Goal: Check status

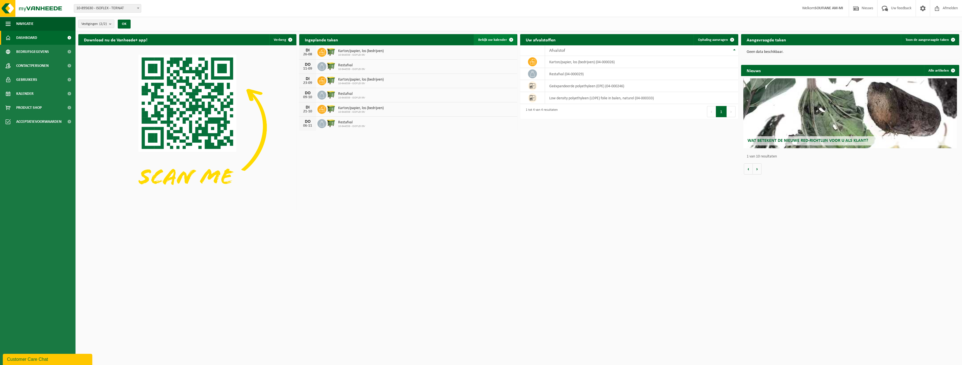
click at [503, 41] on span "Bekijk uw kalender" at bounding box center [492, 40] width 29 height 4
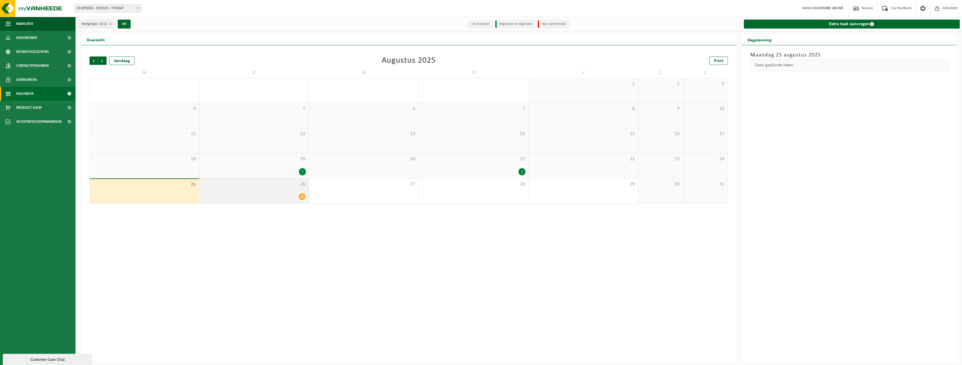
click at [287, 185] on span "26" at bounding box center [254, 184] width 104 height 6
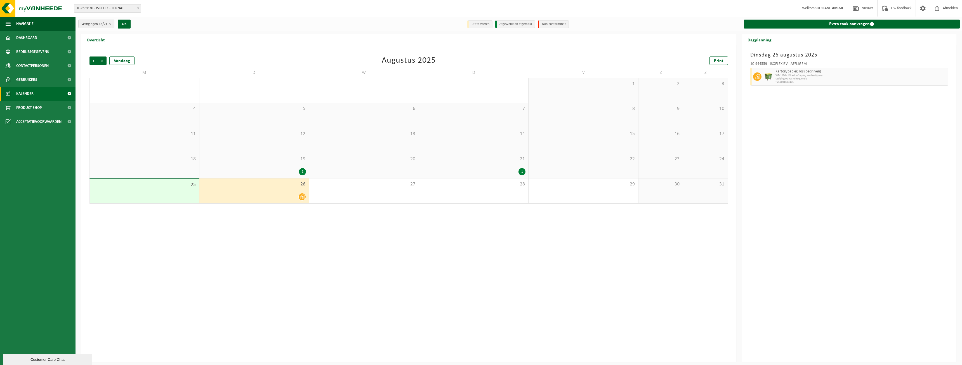
click at [290, 167] on div "19 1" at bounding box center [254, 165] width 110 height 25
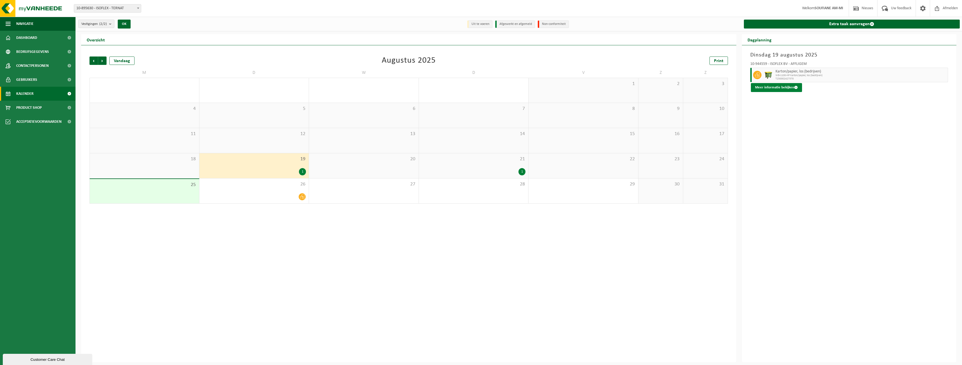
click at [779, 84] on button "Meer informatie bekijken" at bounding box center [776, 87] width 51 height 9
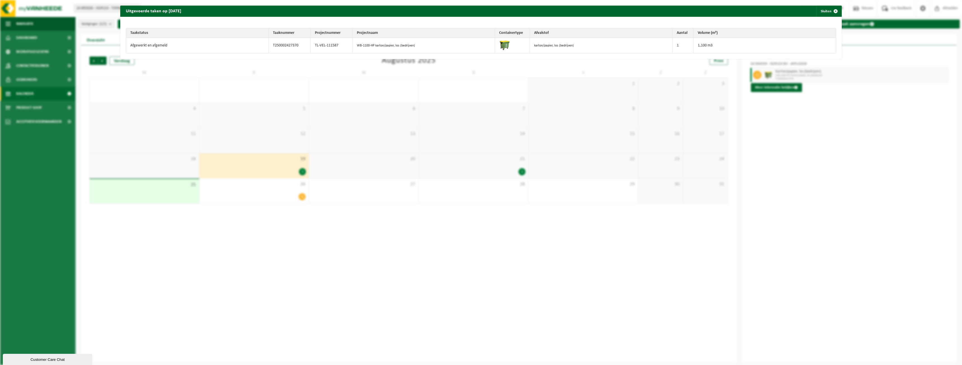
click at [611, 244] on div "Uitgevoerde taken op [DATE] Sluiten Taakstatus Taaknummer Projectnummer Project…" at bounding box center [481, 182] width 962 height 365
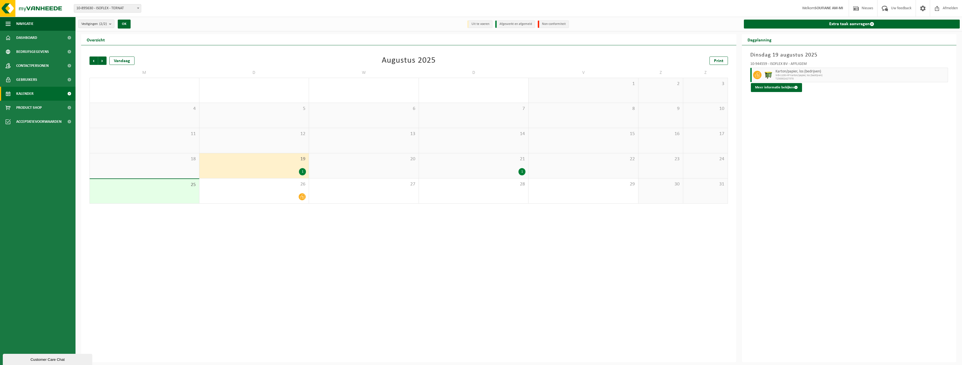
click at [520, 167] on div "21 1" at bounding box center [474, 165] width 110 height 25
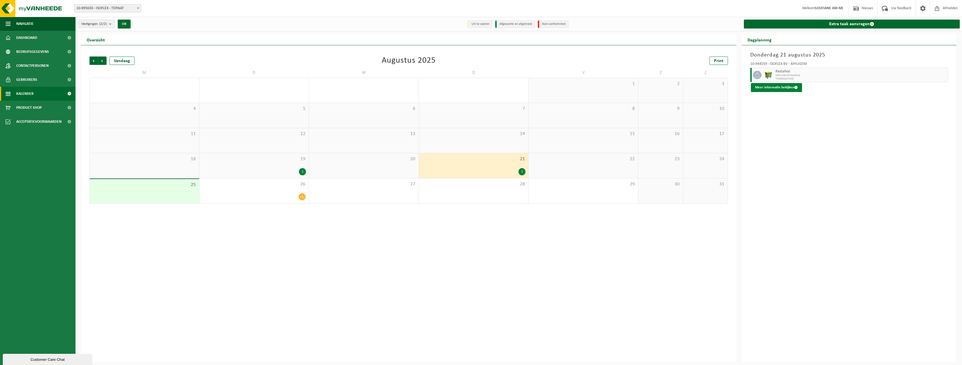
click at [771, 84] on button "Meer informatie bekijken" at bounding box center [776, 87] width 51 height 9
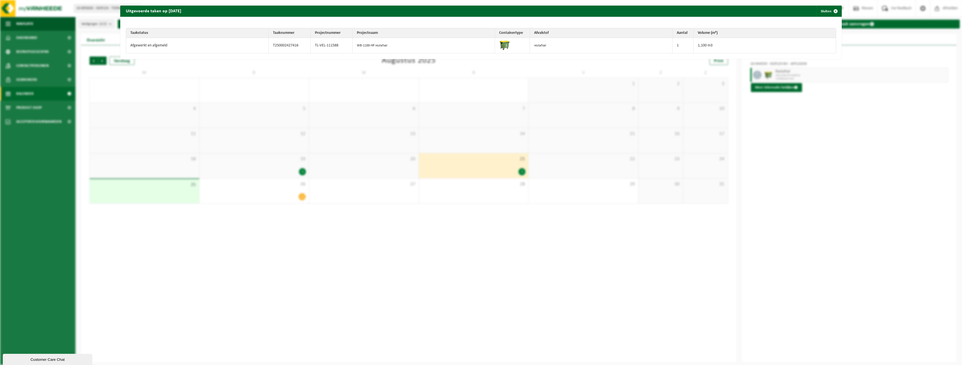
click at [529, 275] on div "Uitgevoerde taken op [DATE] Sluiten Taakstatus Taaknummer Projectnummer Project…" at bounding box center [481, 182] width 962 height 365
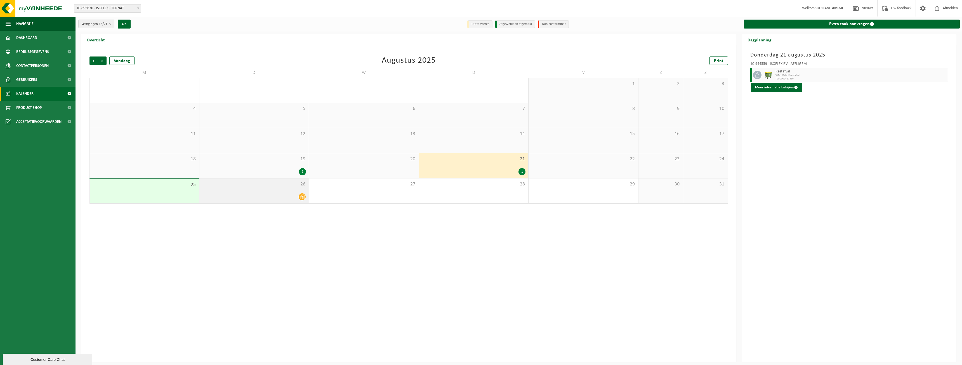
click at [301, 197] on icon at bounding box center [302, 196] width 5 height 5
